Goal: Task Accomplishment & Management: Use online tool/utility

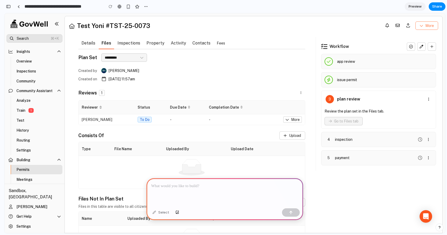
click at [424, 24] on button "More" at bounding box center [427, 25] width 23 height 8
click at [406, 25] on button "button" at bounding box center [408, 25] width 10 height 10
click at [393, 26] on button "button" at bounding box center [398, 25] width 10 height 10
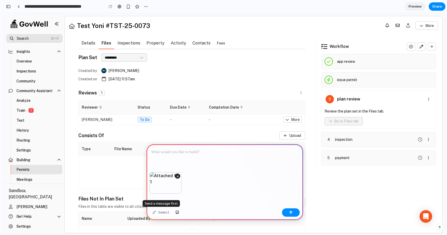
click at [159, 211] on div "Select" at bounding box center [161, 212] width 22 height 8
click at [153, 211] on div "Select" at bounding box center [161, 212] width 22 height 8
click at [406, 27] on icon "button" at bounding box center [408, 25] width 4 height 4
click at [208, 156] on div at bounding box center [225, 158] width 157 height 28
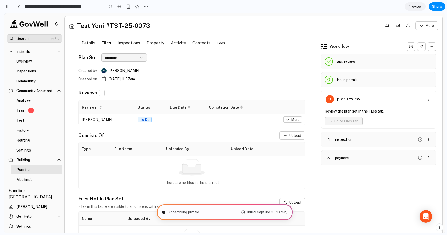
type input "**********"
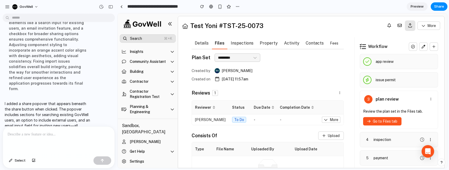
click at [407, 25] on button "button" at bounding box center [410, 25] width 10 height 10
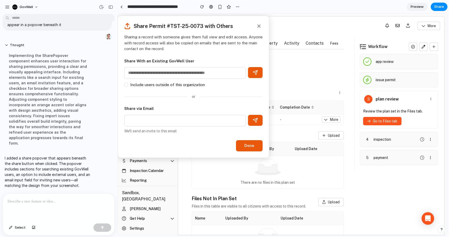
scroll to position [80, 0]
click at [12, 227] on div "button" at bounding box center [11, 227] width 4 height 3
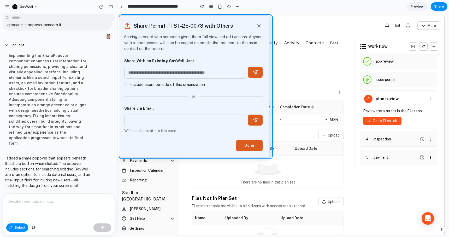
click at [193, 155] on div at bounding box center [282, 125] width 329 height 222
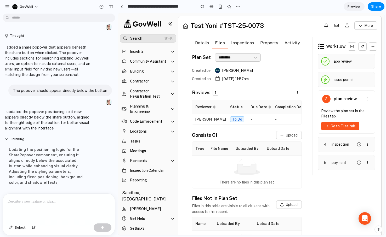
scroll to position [100, 0]
click at [349, 25] on button "button" at bounding box center [346, 25] width 10 height 10
click at [344, 25] on button "button" at bounding box center [346, 25] width 10 height 10
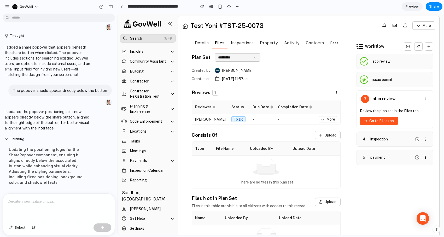
click at [404, 25] on icon "button" at bounding box center [405, 25] width 4 height 4
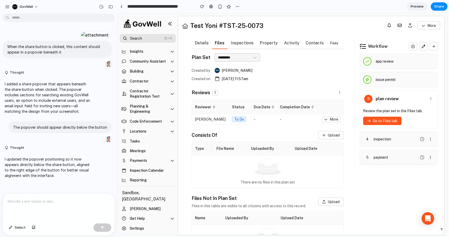
scroll to position [0, 0]
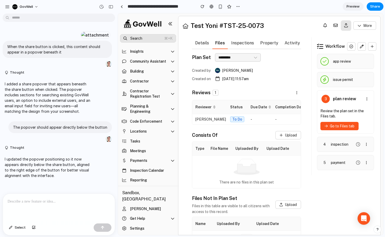
click at [343, 26] on button "button" at bounding box center [345, 25] width 10 height 10
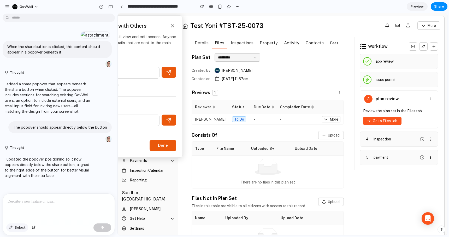
click at [20, 228] on span "Select" at bounding box center [20, 227] width 11 height 5
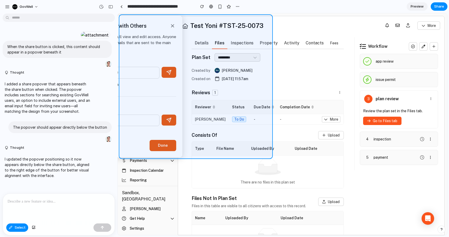
click at [179, 81] on div at bounding box center [282, 125] width 329 height 222
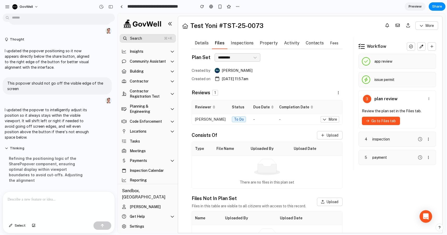
scroll to position [166, 0]
click at [408, 25] on icon "button" at bounding box center [408, 25] width 4 height 4
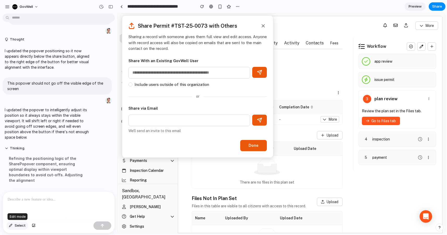
click at [18, 228] on button "Select" at bounding box center [17, 226] width 22 height 8
click at [404, 26] on div at bounding box center [281, 124] width 327 height 220
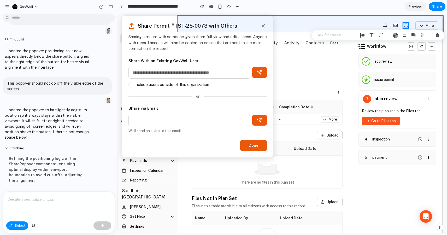
click at [402, 19] on div at bounding box center [281, 124] width 327 height 220
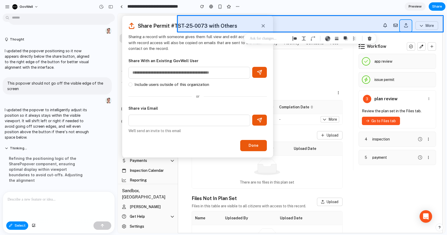
click at [404, 23] on div at bounding box center [281, 124] width 327 height 220
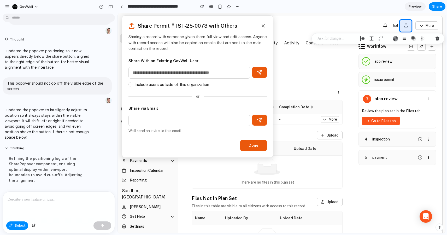
click at [334, 39] on p at bounding box center [337, 39] width 39 height 6
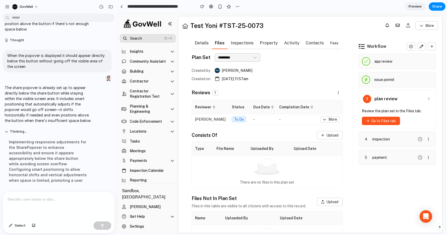
scroll to position [274, 0]
click at [407, 27] on icon "button" at bounding box center [408, 25] width 4 height 4
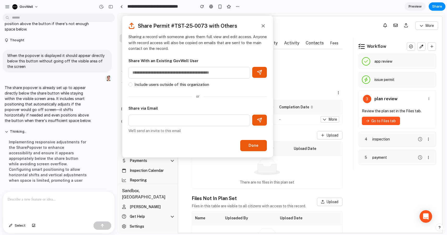
click at [330, 80] on div "[DATE] 11:57am" at bounding box center [279, 78] width 128 height 7
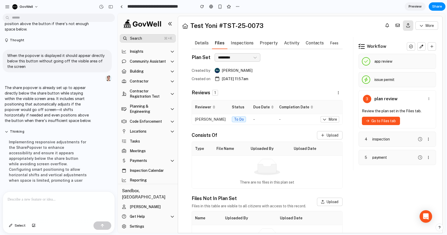
click at [409, 28] on button "button" at bounding box center [408, 25] width 10 height 10
